Goal: Task Accomplishment & Management: Manage account settings

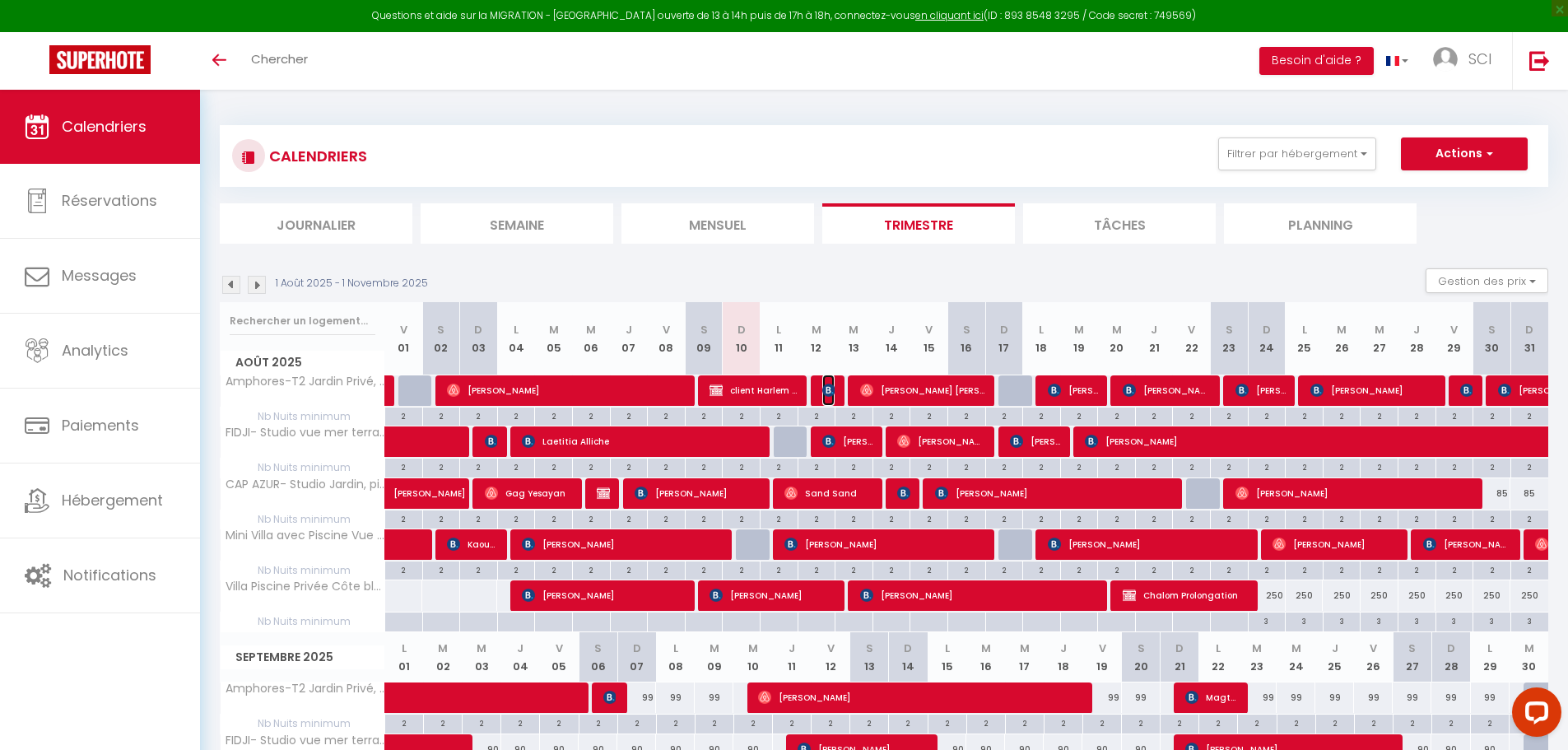
click at [829, 396] on img at bounding box center [828, 390] width 13 height 13
select select "OK"
select select "KO"
select select "0"
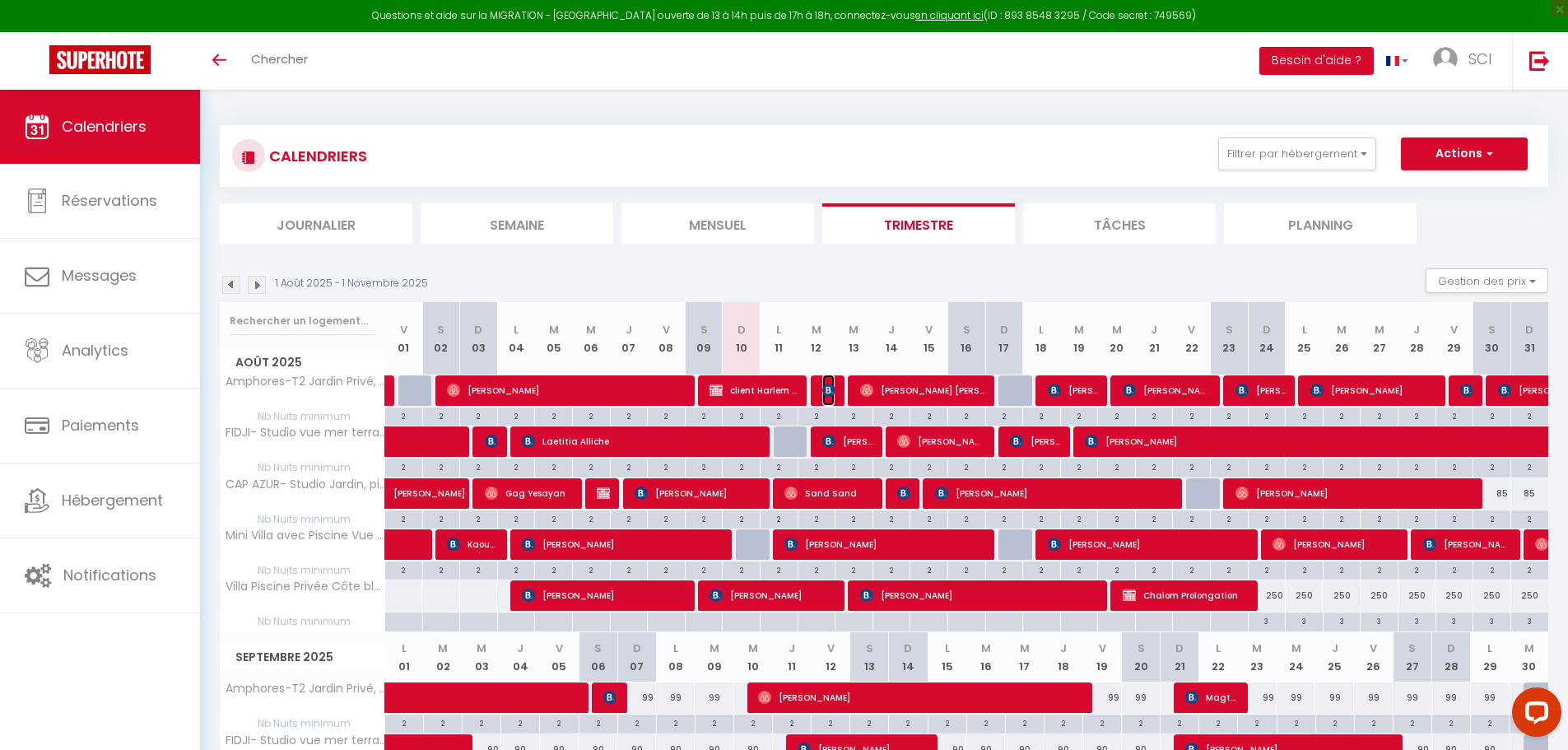
select select "1"
select select
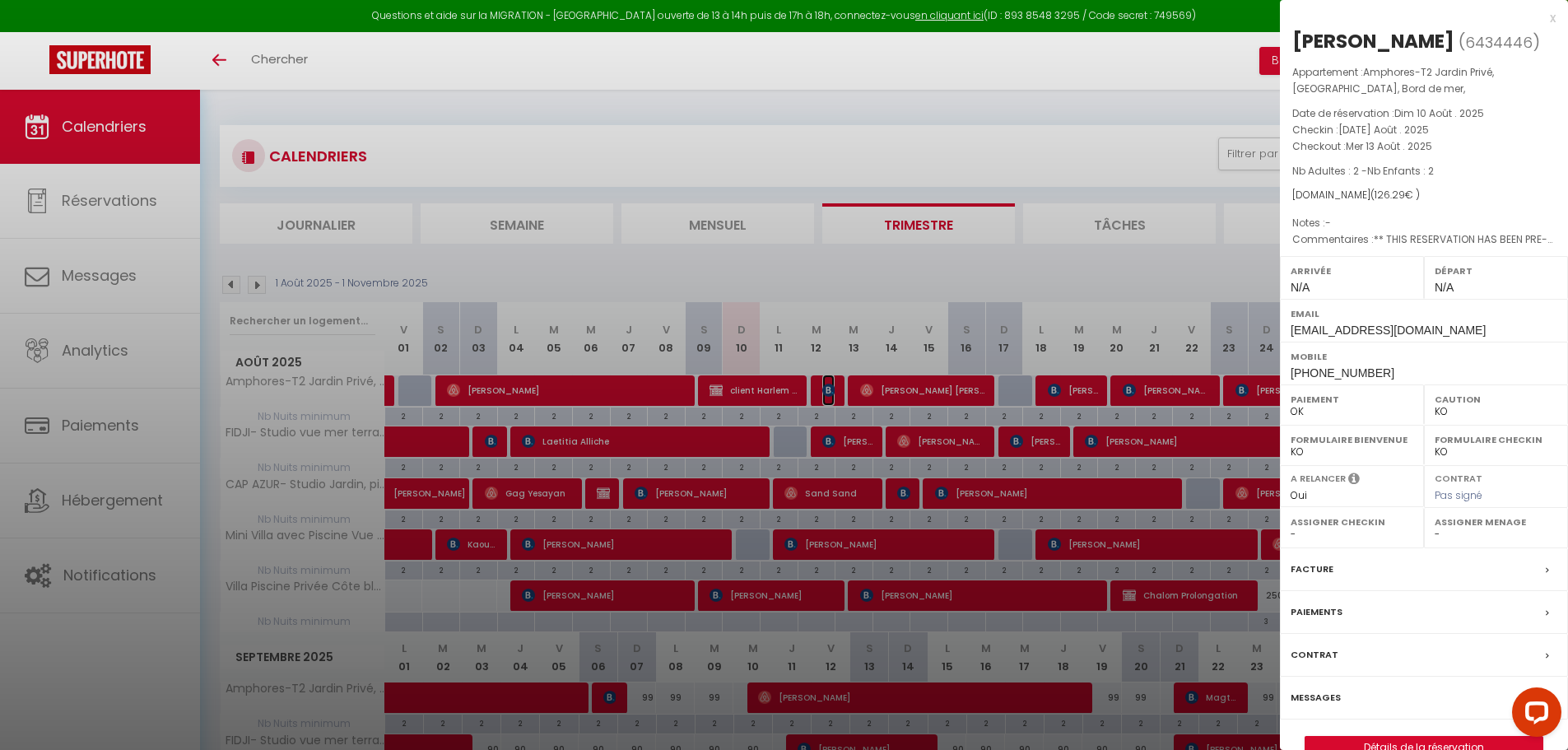
select select "3902"
click at [829, 397] on div at bounding box center [784, 375] width 1568 height 750
